Goal: Browse casually

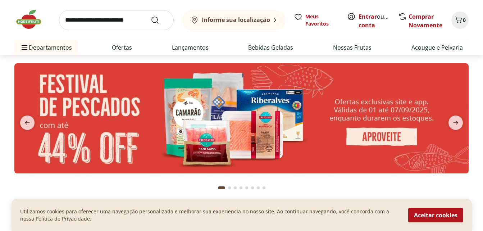
drag, startPoint x: 456, startPoint y: 121, endPoint x: 445, endPoint y: 118, distance: 12.0
click at [456, 121] on icon "next" at bounding box center [456, 123] width 5 height 4
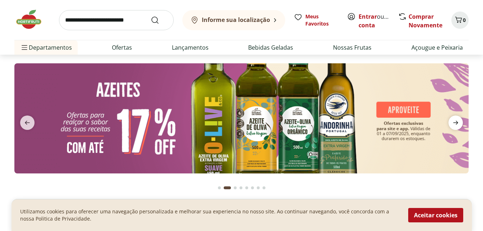
click at [456, 123] on icon "next" at bounding box center [456, 123] width 5 height 4
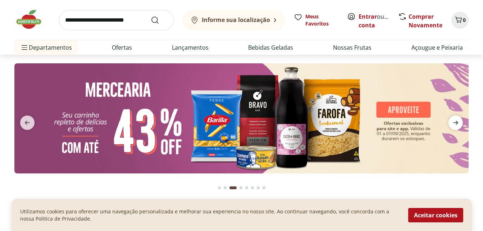
click at [457, 122] on icon "next" at bounding box center [456, 123] width 5 height 4
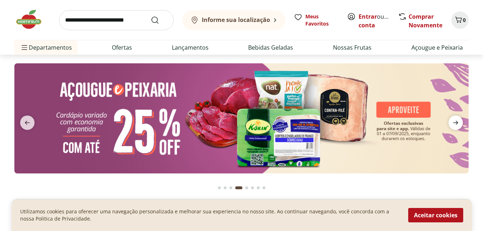
click at [457, 123] on icon "next" at bounding box center [456, 123] width 5 height 4
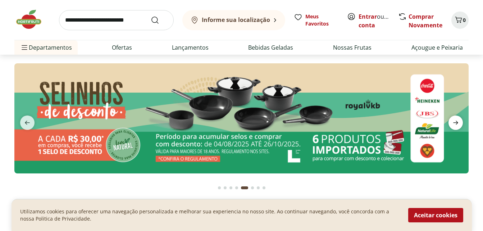
click at [458, 123] on icon "next" at bounding box center [456, 123] width 5 height 4
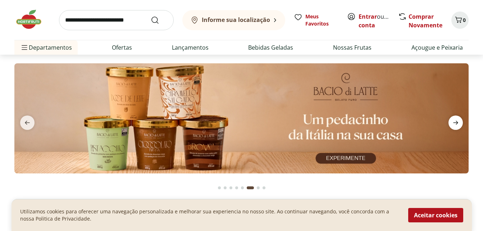
click at [458, 123] on icon "next" at bounding box center [456, 123] width 5 height 4
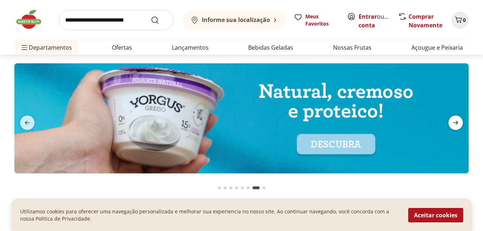
click at [459, 123] on icon "next" at bounding box center [456, 123] width 5 height 4
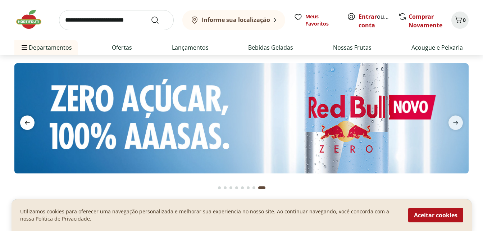
click at [30, 120] on icon "previous" at bounding box center [27, 122] width 9 height 9
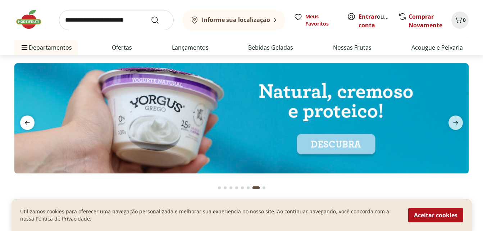
click at [25, 122] on icon "previous" at bounding box center [27, 122] width 9 height 9
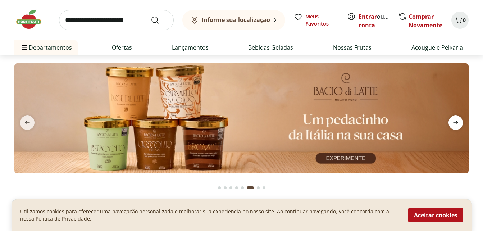
click at [457, 118] on icon "next" at bounding box center [456, 122] width 9 height 9
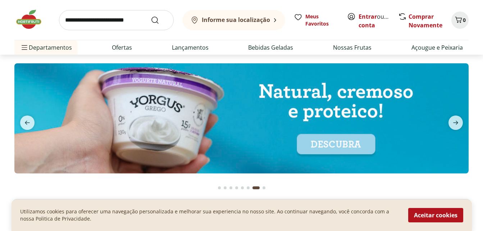
click at [357, 147] on img at bounding box center [241, 118] width 455 height 110
select select "**********"
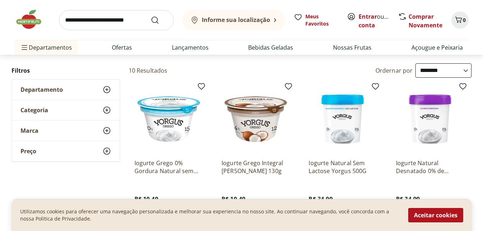
scroll to position [36, 0]
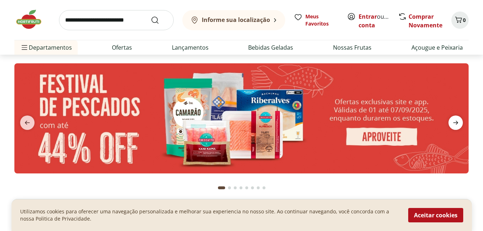
click at [455, 122] on icon "next" at bounding box center [456, 122] width 9 height 9
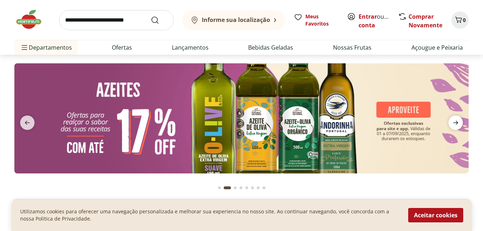
click at [455, 122] on icon "next" at bounding box center [456, 122] width 9 height 9
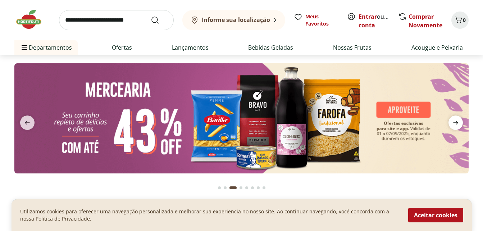
click at [455, 122] on icon "next" at bounding box center [456, 122] width 9 height 9
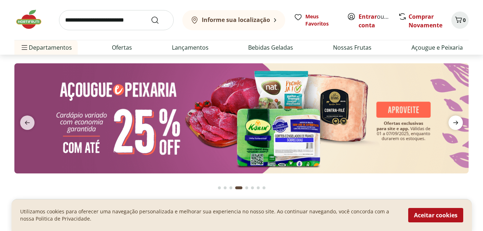
click at [455, 122] on icon "next" at bounding box center [456, 122] width 9 height 9
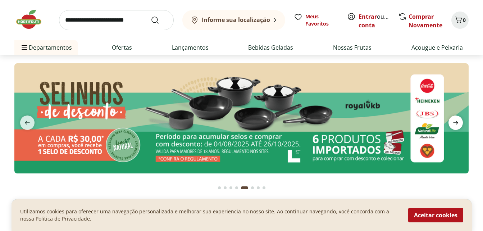
click at [455, 122] on icon "next" at bounding box center [456, 122] width 9 height 9
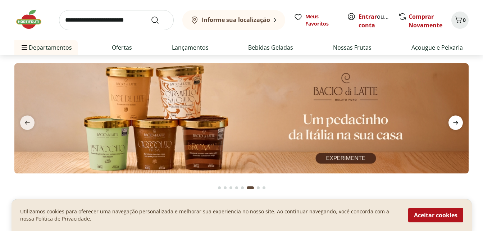
click at [455, 122] on icon "next" at bounding box center [456, 122] width 9 height 9
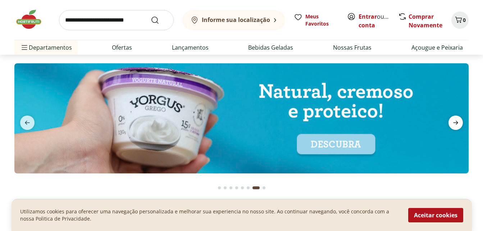
click at [456, 121] on icon "next" at bounding box center [456, 122] width 9 height 9
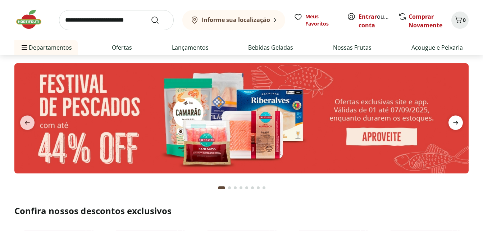
click at [455, 121] on icon "next" at bounding box center [456, 122] width 9 height 9
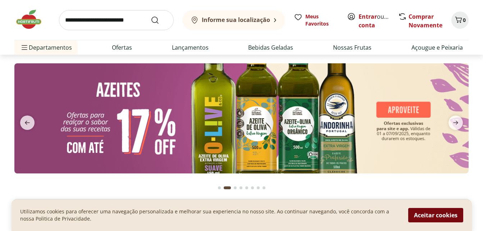
click at [442, 216] on button "Aceitar cookies" at bounding box center [436, 215] width 55 height 14
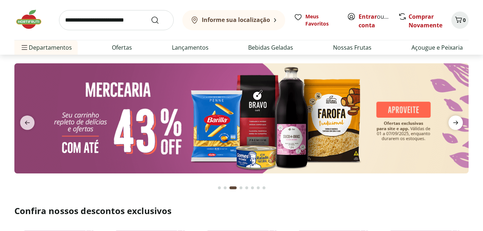
click at [457, 123] on icon "next" at bounding box center [456, 123] width 5 height 4
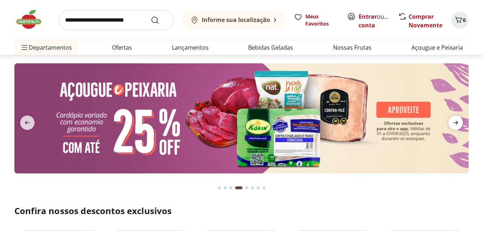
click at [458, 120] on icon "next" at bounding box center [456, 122] width 9 height 9
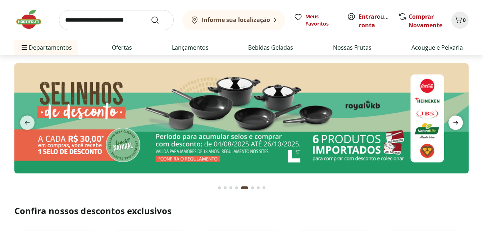
click at [457, 121] on icon "next" at bounding box center [456, 123] width 5 height 4
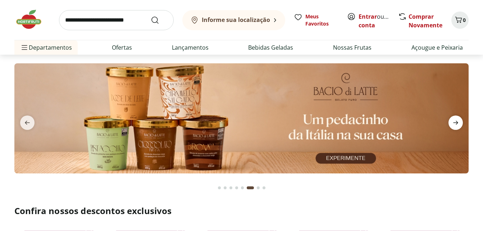
click at [456, 120] on icon "next" at bounding box center [456, 122] width 9 height 9
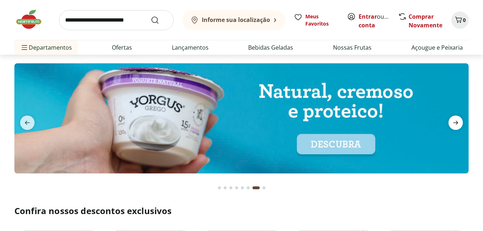
click at [456, 119] on icon "next" at bounding box center [456, 122] width 9 height 9
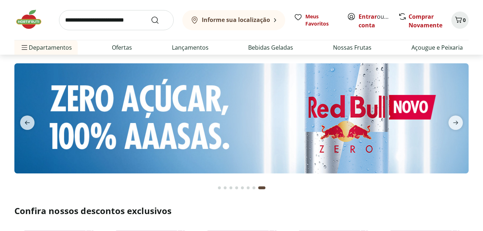
drag, startPoint x: 456, startPoint y: 119, endPoint x: 478, endPoint y: 180, distance: 65.4
click at [478, 180] on section at bounding box center [241, 126] width 483 height 142
